Goal: Information Seeking & Learning: Learn about a topic

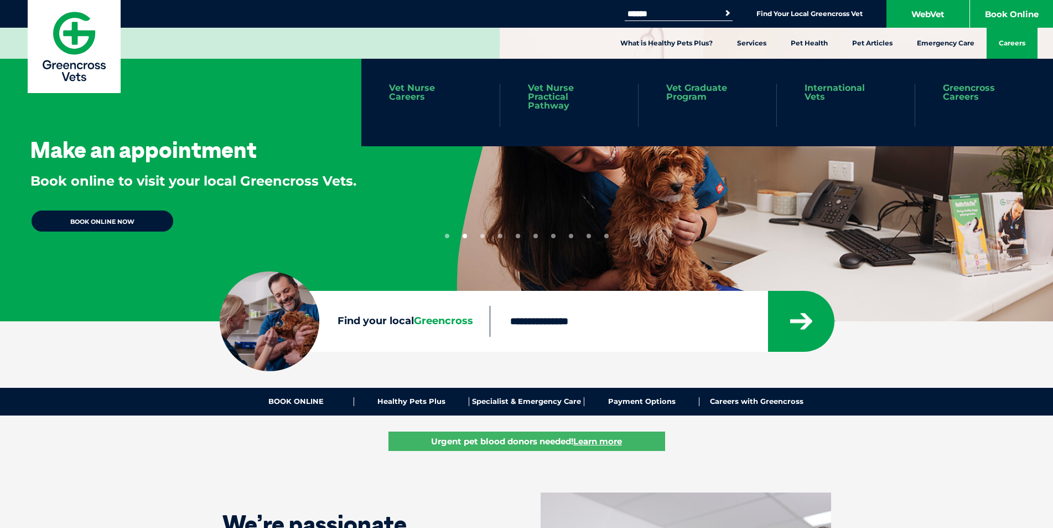
click at [1006, 44] on link "Careers" at bounding box center [1012, 43] width 51 height 31
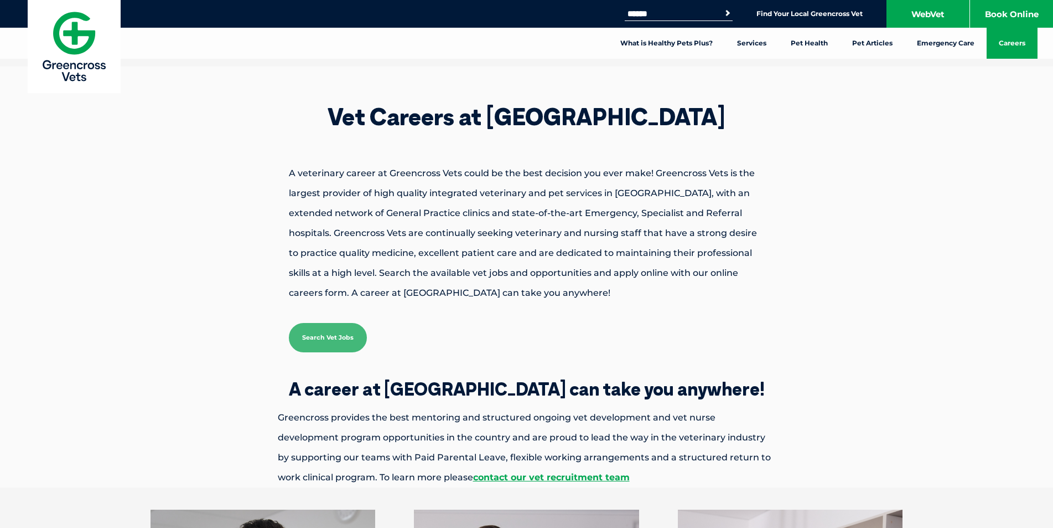
click at [870, 281] on div "Vet Careers at Greencross Vets A veterinary career at Greencross Vets could be …" at bounding box center [526, 276] width 1053 height 421
